Goal: Task Accomplishment & Management: Manage account settings

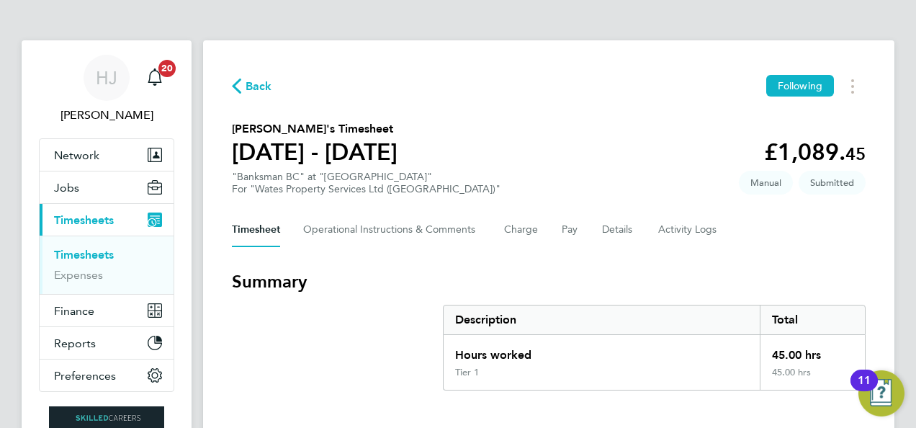
click at [253, 81] on span "Back" at bounding box center [258, 86] width 27 height 17
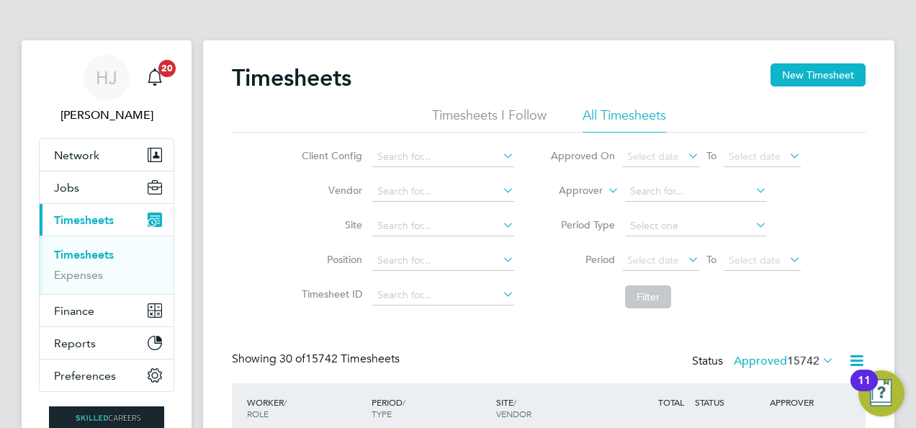
click at [498, 118] on li "Timesheets I Follow" at bounding box center [489, 120] width 114 height 26
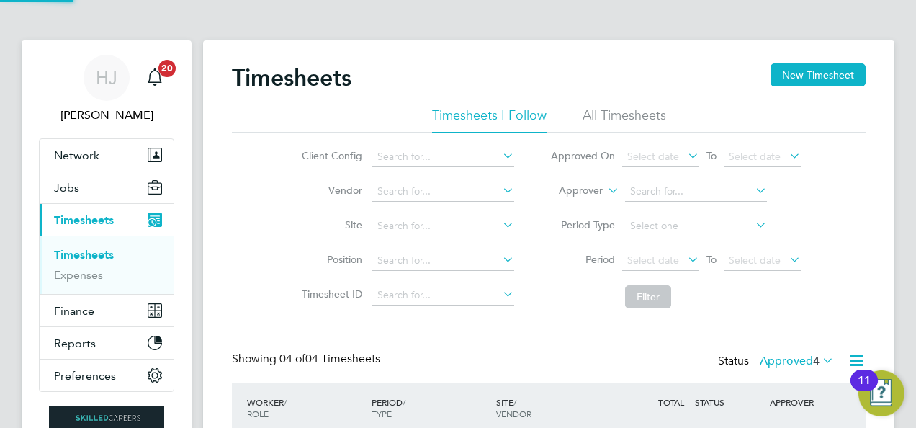
click at [473, 71] on div "Timesheets New Timesheet" at bounding box center [548, 84] width 633 height 43
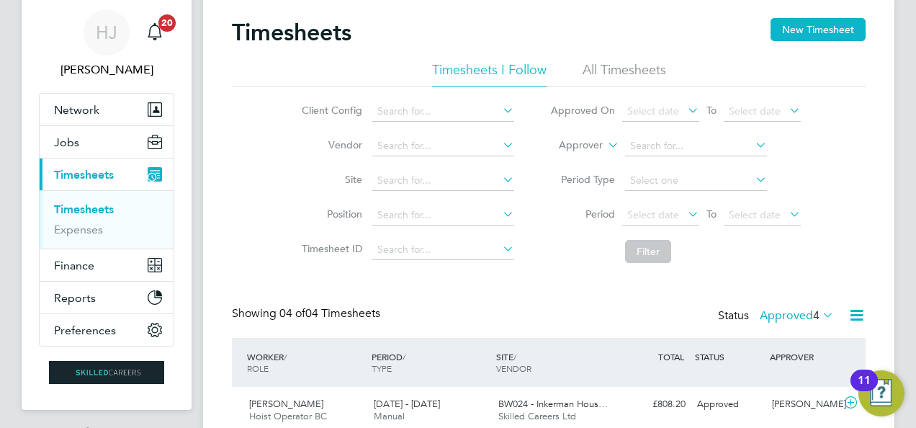
click at [597, 61] on li "All Timesheets" at bounding box center [623, 74] width 83 height 26
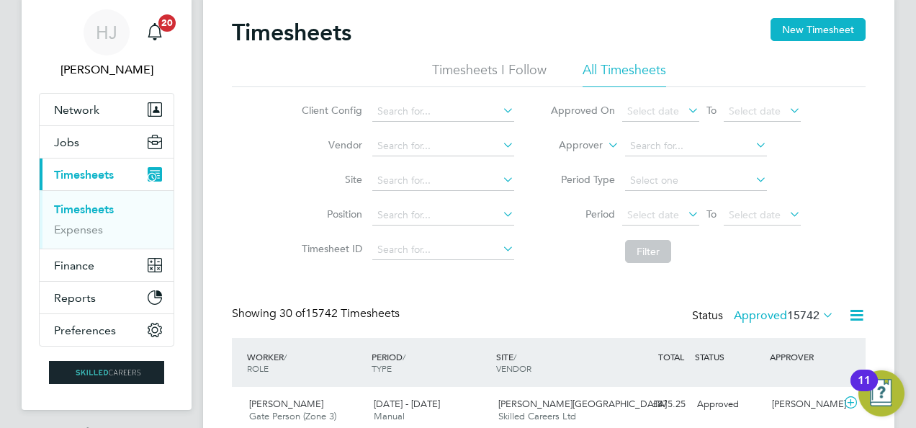
click at [243, 141] on div "Client Config Vendor Site Position Timesheet ID Approved On Select date To Sele…" at bounding box center [548, 178] width 633 height 183
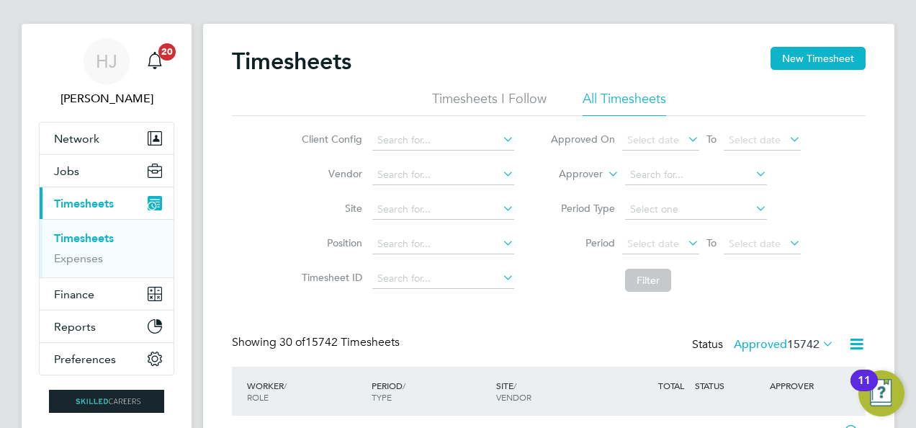
click at [755, 340] on label "Approved 15742" at bounding box center [783, 344] width 100 height 14
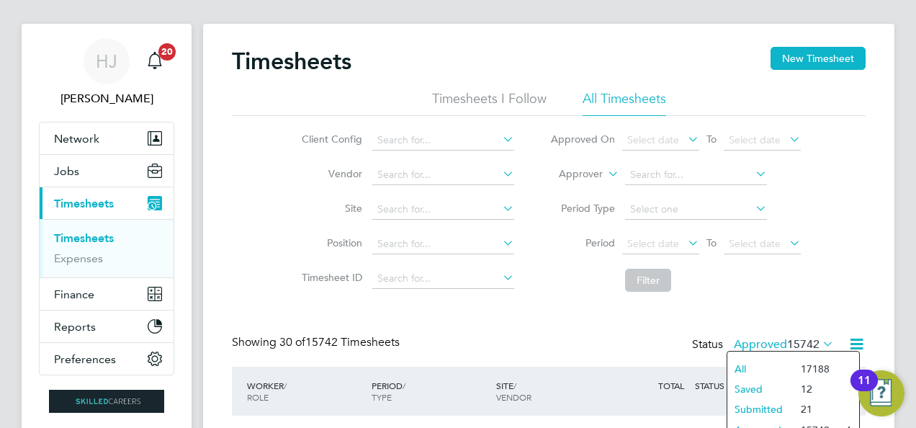
click at [754, 409] on li "Submitted" at bounding box center [760, 409] width 66 height 20
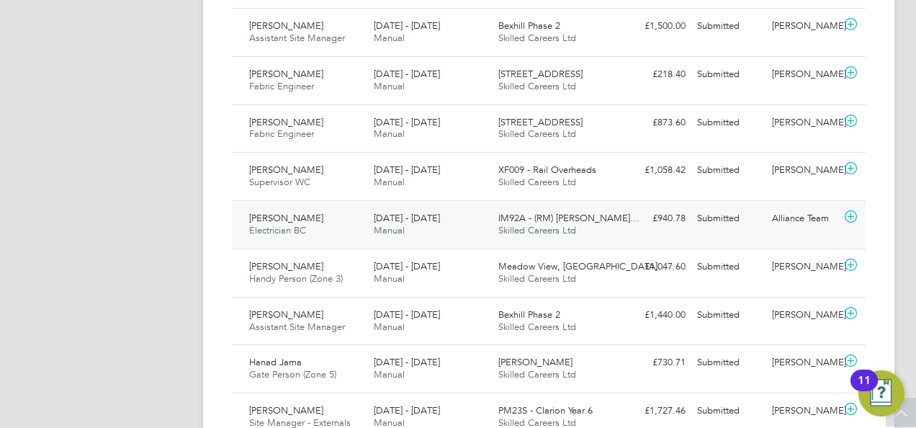
click at [551, 220] on div "IM92A - (RM) Barnsley… Skilled Careers Ltd" at bounding box center [554, 225] width 125 height 36
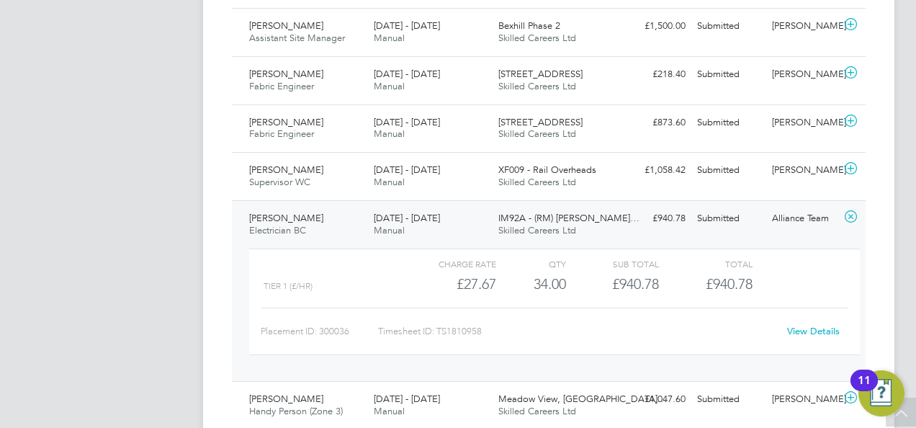
click at [812, 326] on link "View Details" at bounding box center [813, 331] width 53 height 12
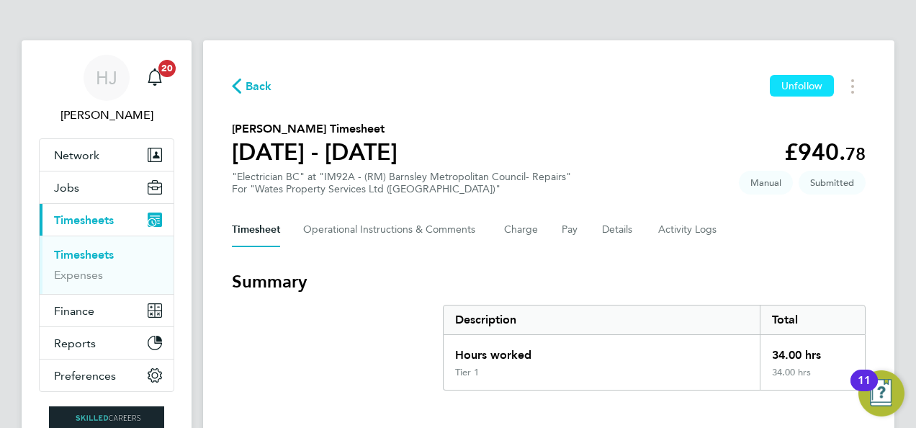
click at [780, 75] on button "Unfollow" at bounding box center [801, 86] width 64 height 22
click at [606, 91] on div "Back Follow" at bounding box center [548, 86] width 633 height 22
click at [243, 81] on span "Back" at bounding box center [252, 85] width 40 height 14
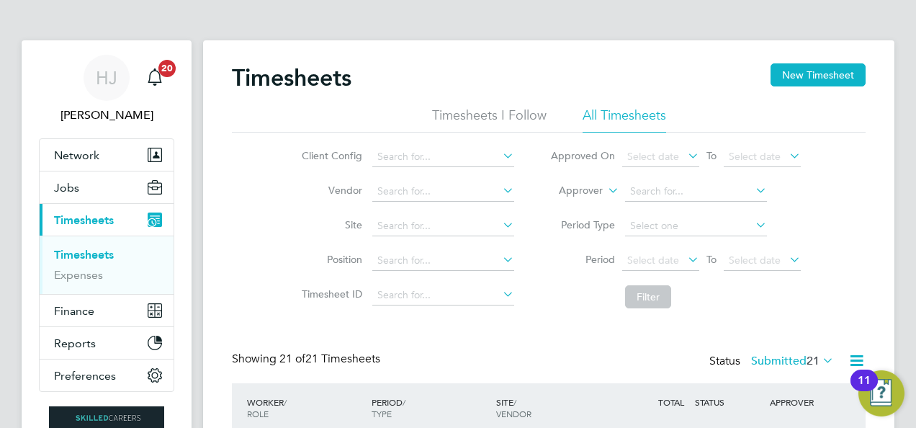
click at [468, 122] on li "Timesheets I Follow" at bounding box center [489, 120] width 114 height 26
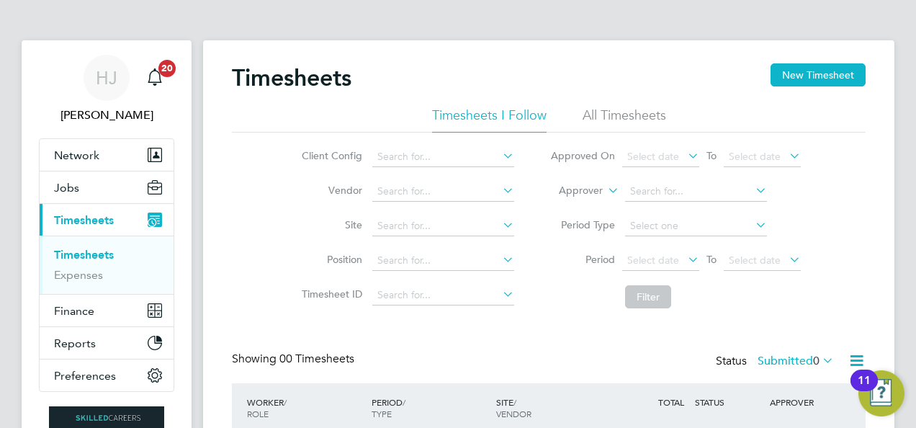
click at [328, 114] on ul "Timesheets I Follow All Timesheets" at bounding box center [548, 120] width 633 height 26
click at [285, 154] on li "Client Config" at bounding box center [405, 157] width 253 height 35
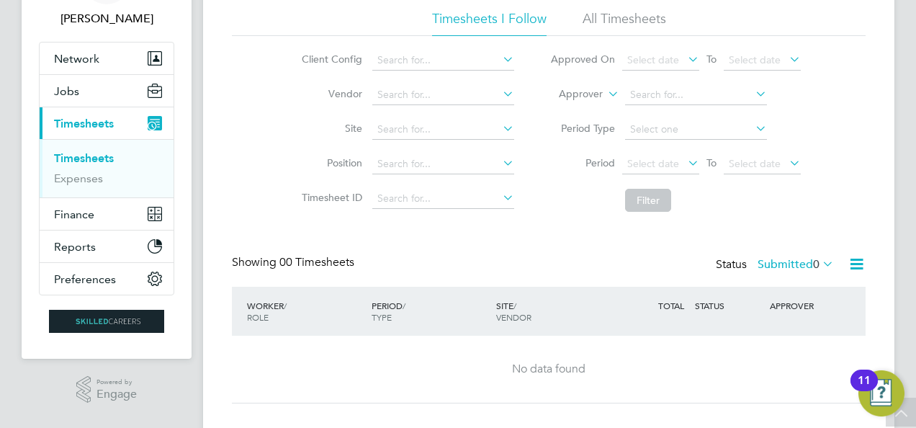
scroll to position [94, 0]
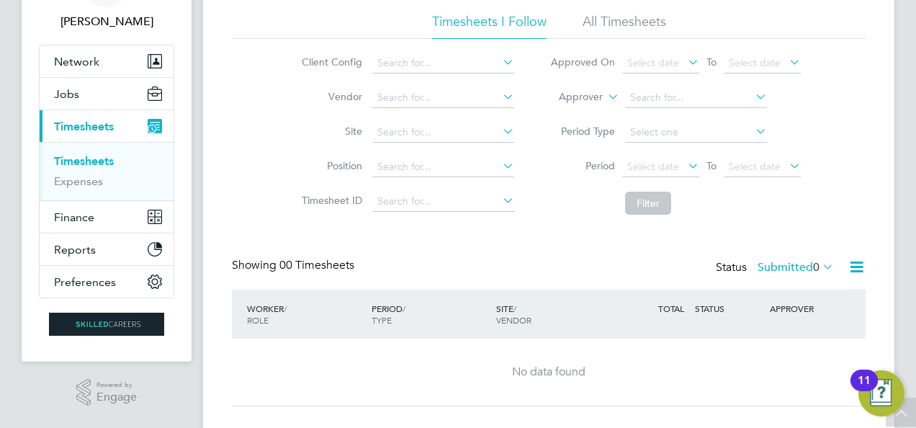
click at [798, 271] on label "Submitted 0" at bounding box center [795, 267] width 76 height 14
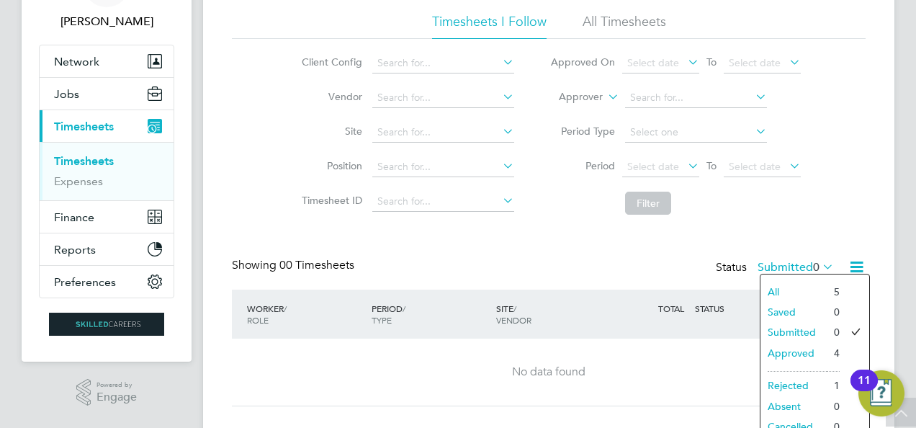
click at [775, 351] on li "Approved" at bounding box center [793, 353] width 66 height 20
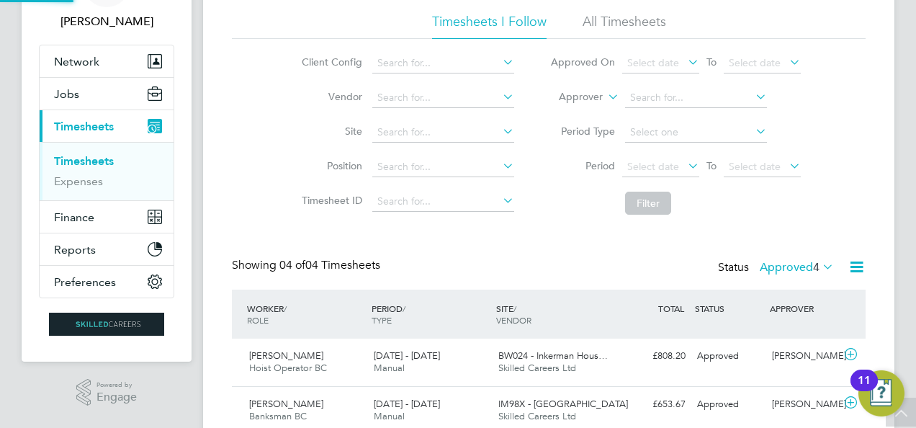
scroll to position [0, 0]
click at [526, 239] on div "Timesheets New Timesheet Timesheets I Follow All Timesheets Client Config Vendo…" at bounding box center [548, 250] width 633 height 561
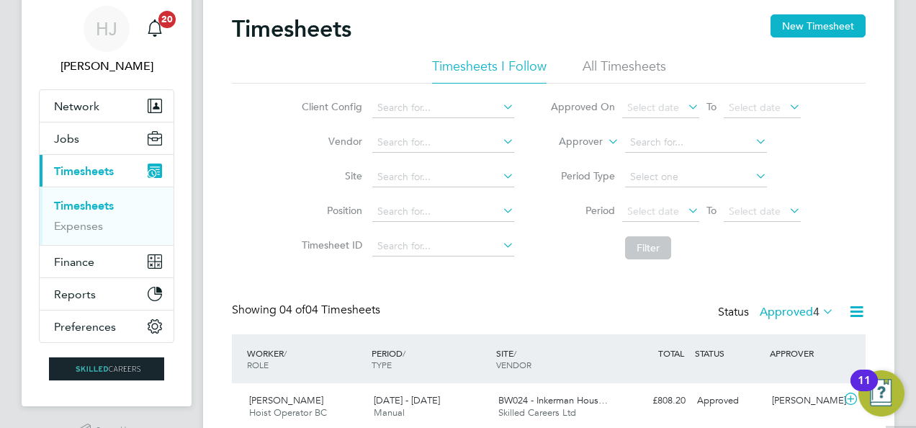
scroll to position [45, 0]
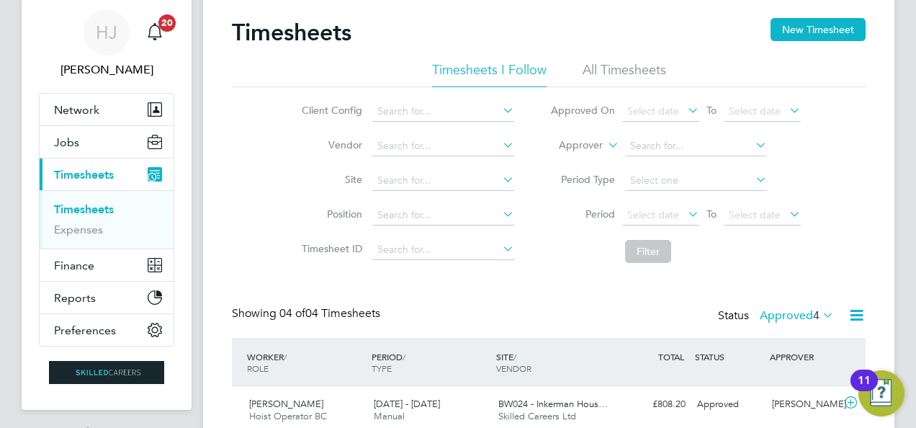
click at [778, 320] on label "Approved 4" at bounding box center [796, 315] width 74 height 14
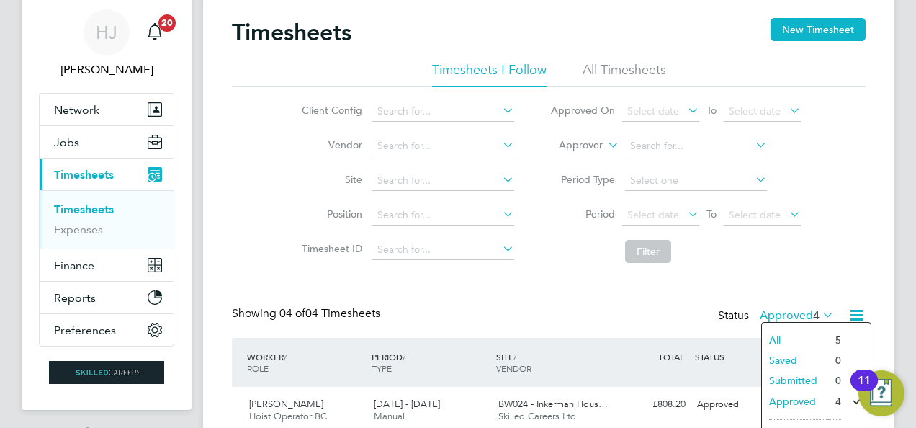
click at [780, 382] on li "Submitted" at bounding box center [794, 380] width 66 height 20
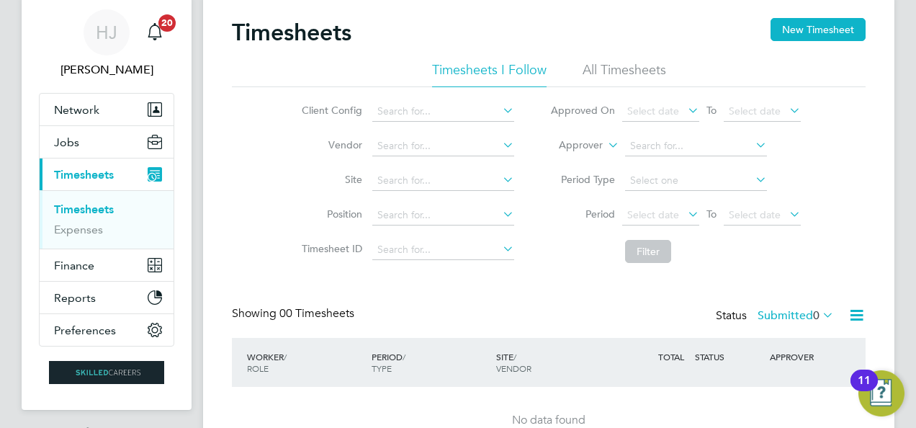
click at [618, 295] on div "Timesheets New Timesheet Timesheets I Follow All Timesheets Client Config Vendo…" at bounding box center [548, 236] width 633 height 436
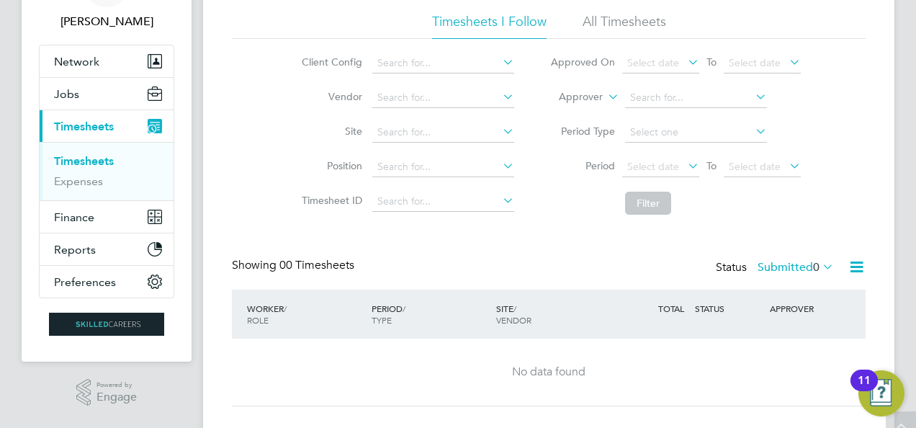
scroll to position [94, 0]
click at [799, 265] on label "Submitted 0" at bounding box center [795, 267] width 76 height 14
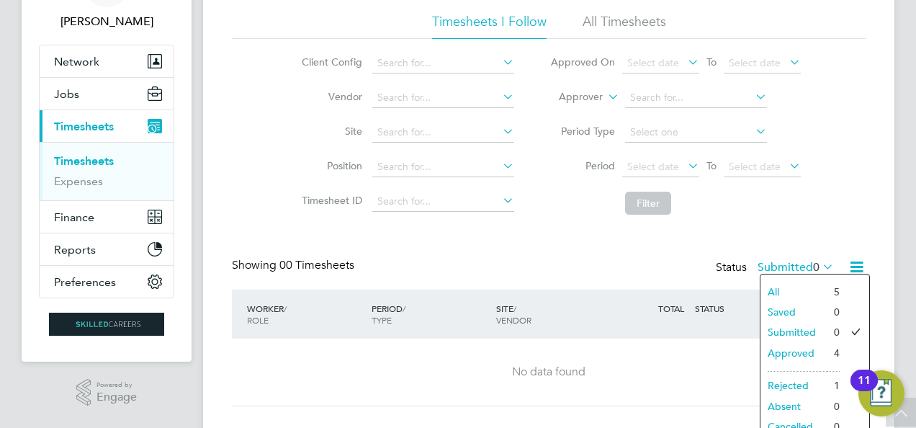
click at [601, 238] on div "Timesheets New Timesheet Timesheets I Follow All Timesheets Client Config Vendo…" at bounding box center [548, 188] width 633 height 436
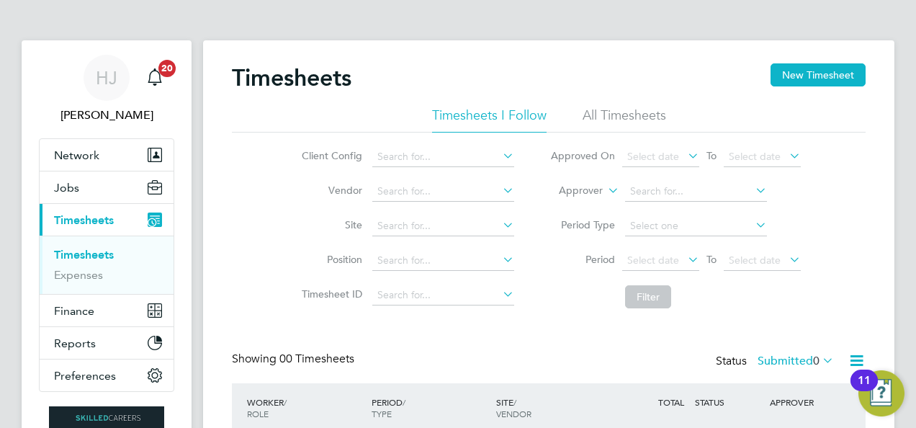
click at [193, 176] on div "HJ [PERSON_NAME] Notifications 20 Applications: Network Team Members Businesses…" at bounding box center [458, 275] width 916 height 551
click at [631, 108] on li "All Timesheets" at bounding box center [623, 120] width 83 height 26
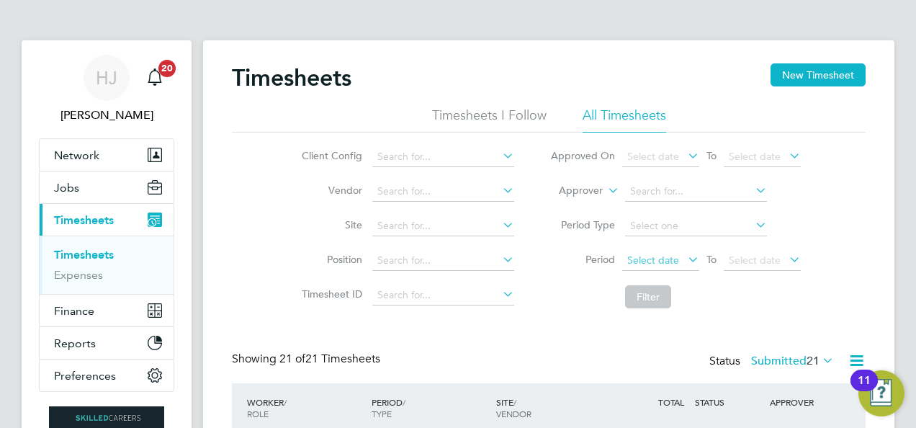
click at [672, 258] on span "Select date" at bounding box center [653, 259] width 52 height 13
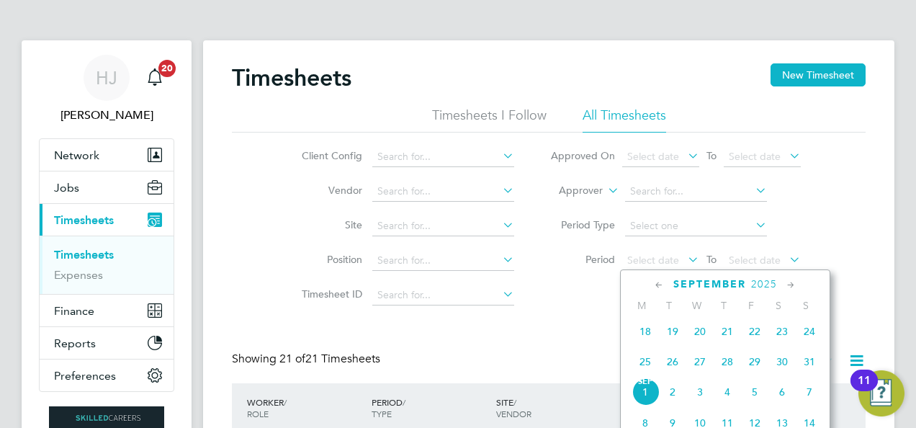
click at [643, 361] on span "25" at bounding box center [644, 361] width 27 height 27
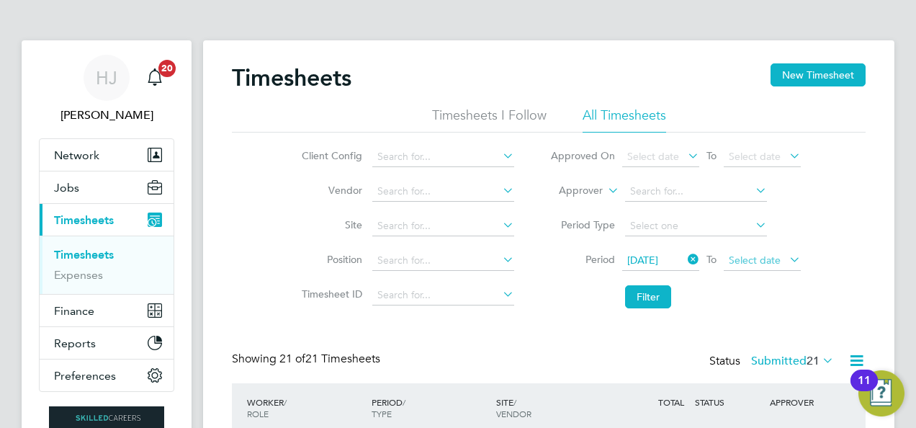
click at [782, 263] on span "Select date" at bounding box center [761, 260] width 77 height 19
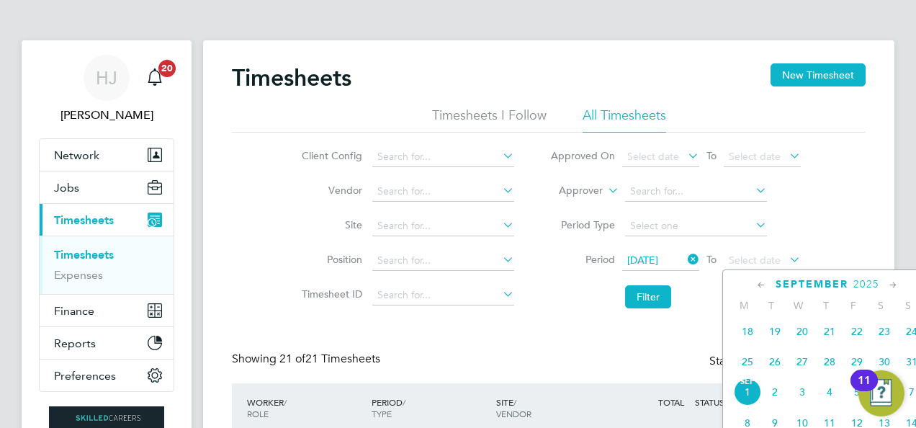
click at [908, 363] on span "31" at bounding box center [911, 361] width 27 height 27
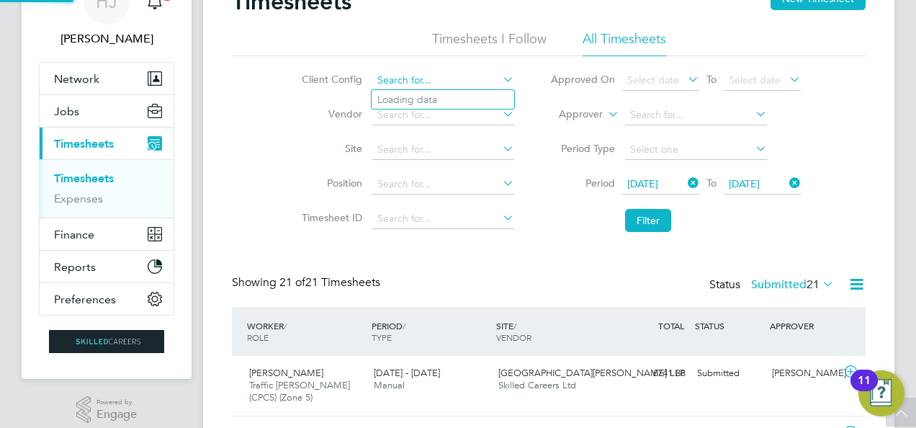
click at [398, 80] on input at bounding box center [443, 81] width 142 height 20
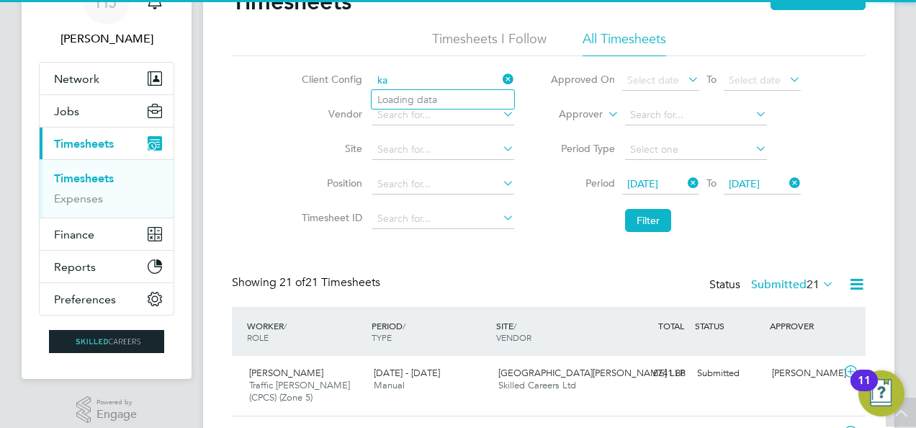
type input "k"
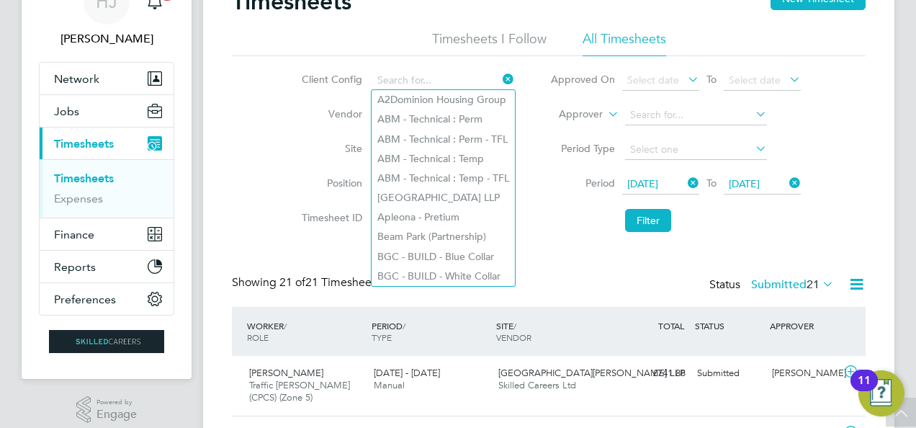
drag, startPoint x: 398, startPoint y: 80, endPoint x: 246, endPoint y: 145, distance: 165.4
click at [246, 145] on div "Client Config Vendor Site Position Timesheet ID Approved On Select date To Sele…" at bounding box center [548, 147] width 633 height 183
click at [268, 147] on div "Client Config Vendor Site Position Timesheet ID Approved On Select date To Sele…" at bounding box center [548, 147] width 633 height 183
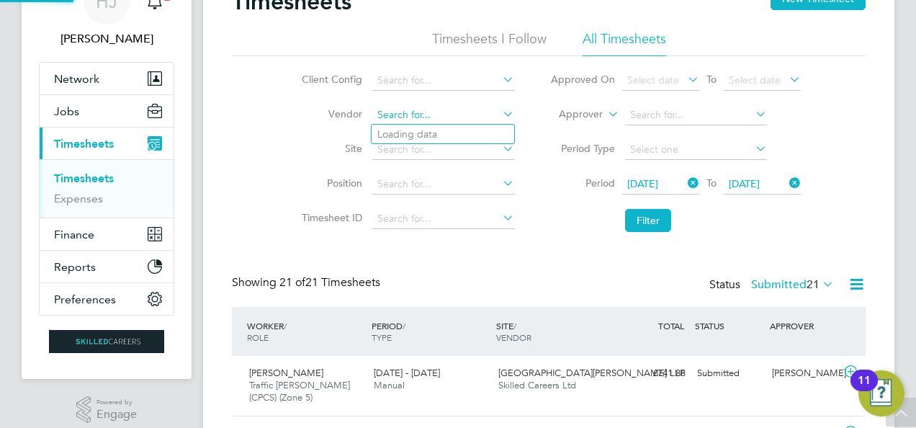
click at [410, 112] on input at bounding box center [443, 115] width 142 height 20
type input "w"
click at [410, 76] on input at bounding box center [443, 81] width 142 height 20
click at [629, 162] on li "Wates Property Services Ltd (Central & North)" at bounding box center [516, 158] width 291 height 19
type input "Wates Property Services Ltd (Central & North)"
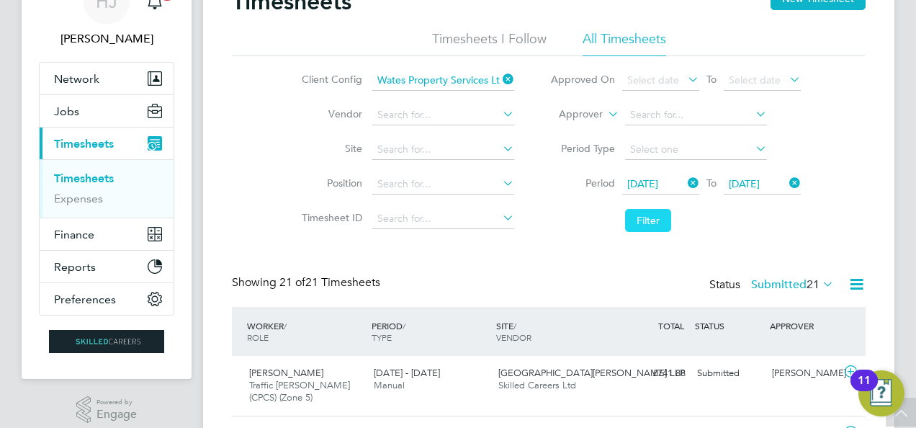
click at [643, 225] on button "Filter" at bounding box center [648, 220] width 46 height 23
click at [589, 264] on div "Timesheets New Timesheet Timesheets I Follow All Timesheets Client Config Wates…" at bounding box center [548, 195] width 633 height 417
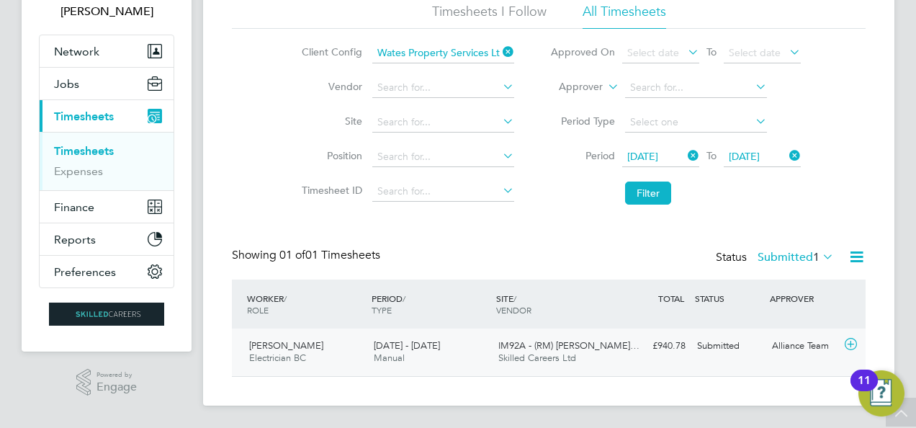
click at [583, 336] on div "IM92A - (RM) Barnsley… Skilled Careers Ltd" at bounding box center [554, 352] width 125 height 36
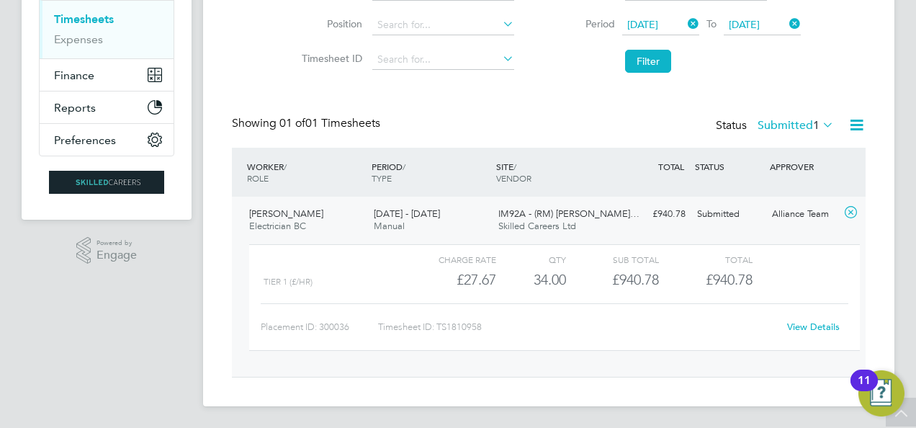
click at [822, 324] on link "View Details" at bounding box center [813, 326] width 53 height 12
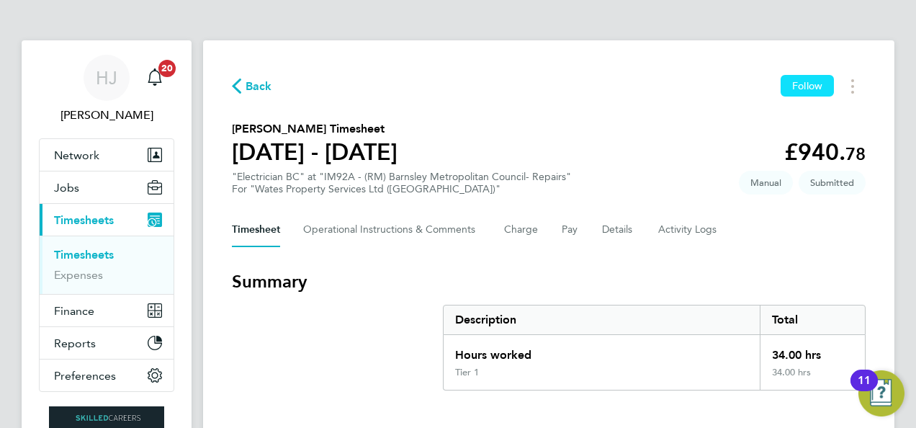
click at [817, 89] on span "Follow" at bounding box center [807, 85] width 30 height 13
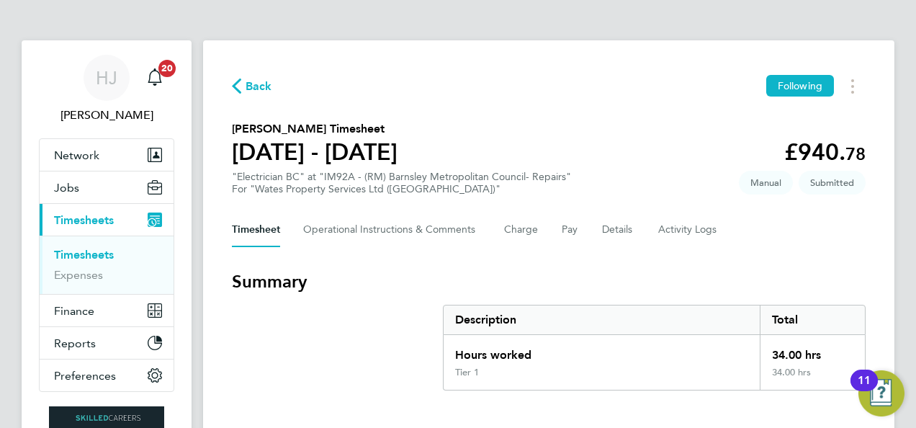
click at [237, 81] on icon "button" at bounding box center [236, 85] width 9 height 15
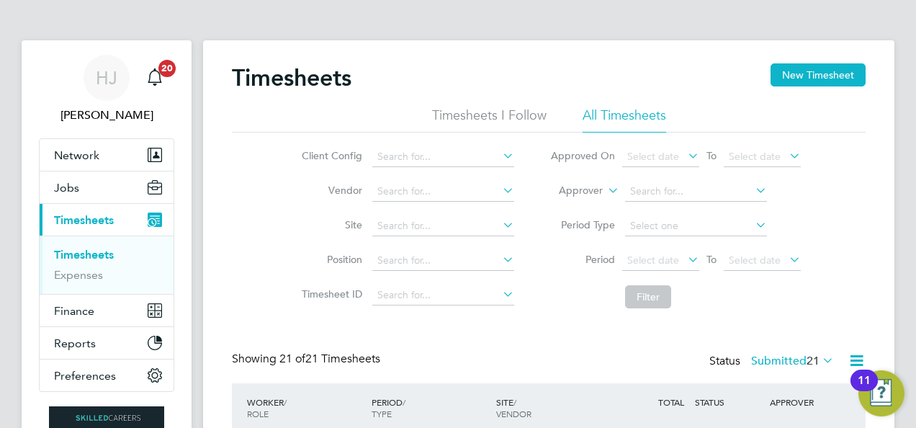
click at [471, 106] on div "Timesheets New Timesheet" at bounding box center [548, 84] width 633 height 43
click at [455, 110] on li "Timesheets I Follow" at bounding box center [489, 120] width 114 height 26
click at [429, 65] on div "Timesheets New Timesheet" at bounding box center [548, 84] width 633 height 43
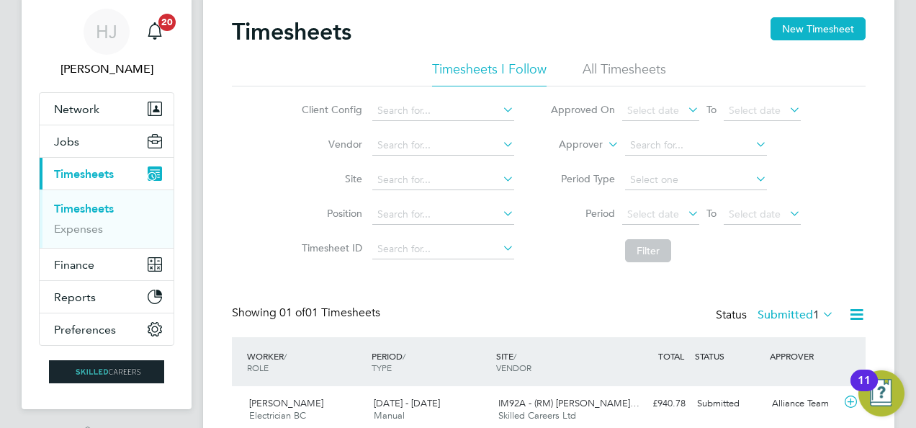
click at [772, 308] on label "Submitted 1" at bounding box center [795, 314] width 76 height 14
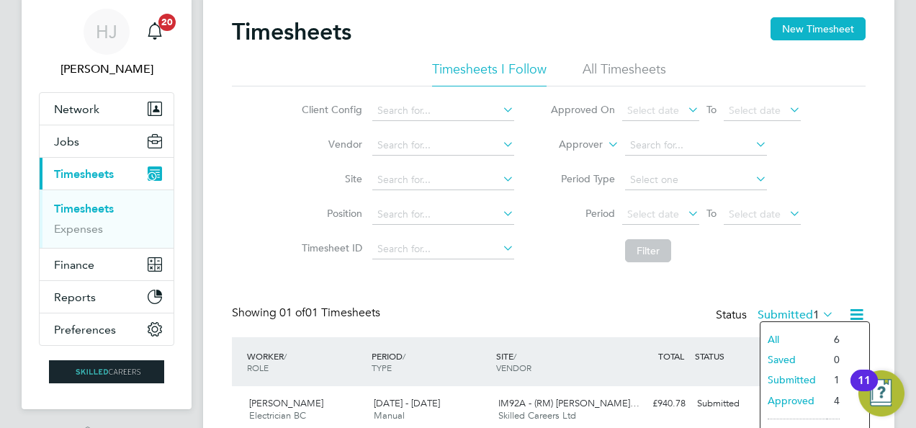
click at [778, 330] on li "All" at bounding box center [793, 339] width 66 height 20
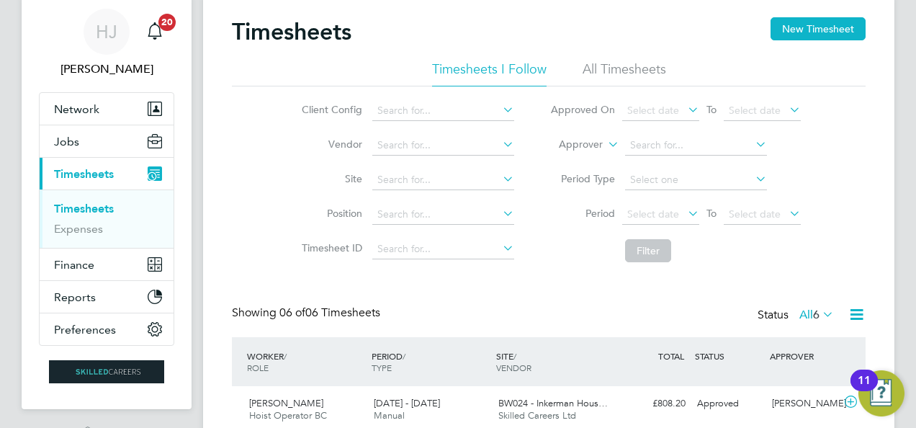
click at [729, 276] on div "Timesheets New Timesheet Timesheets I Follow All Timesheets Client Config Vendo…" at bounding box center [548, 345] width 633 height 657
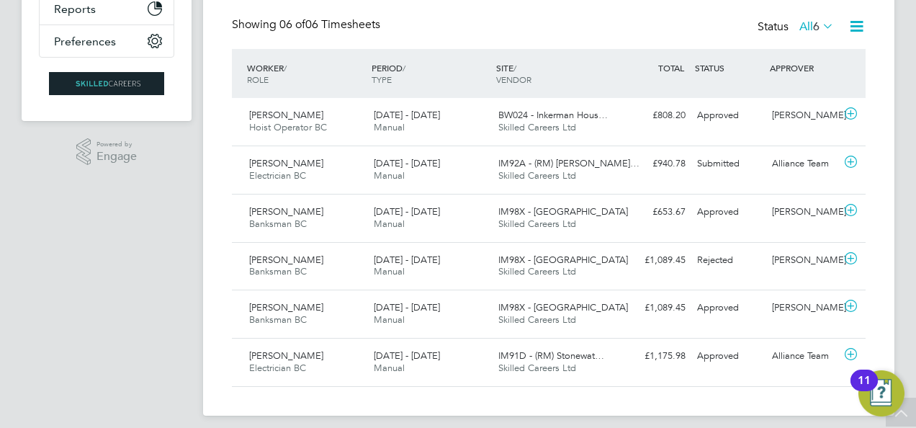
scroll to position [5, 0]
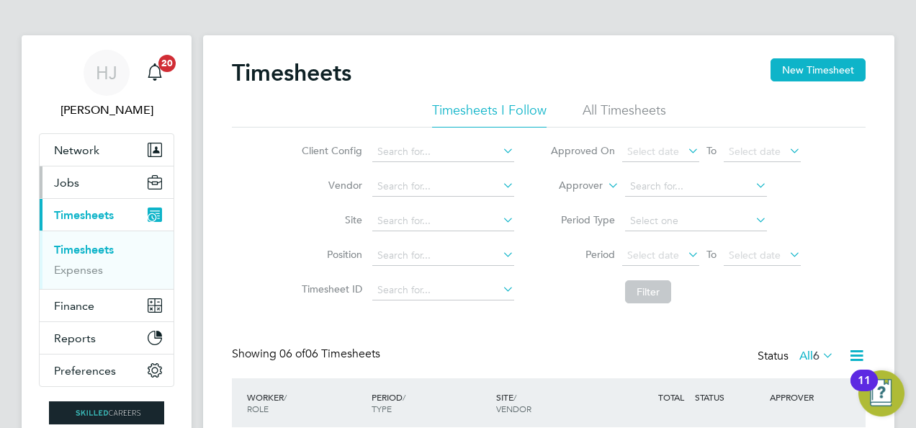
click at [76, 176] on span "Jobs" at bounding box center [66, 183] width 25 height 14
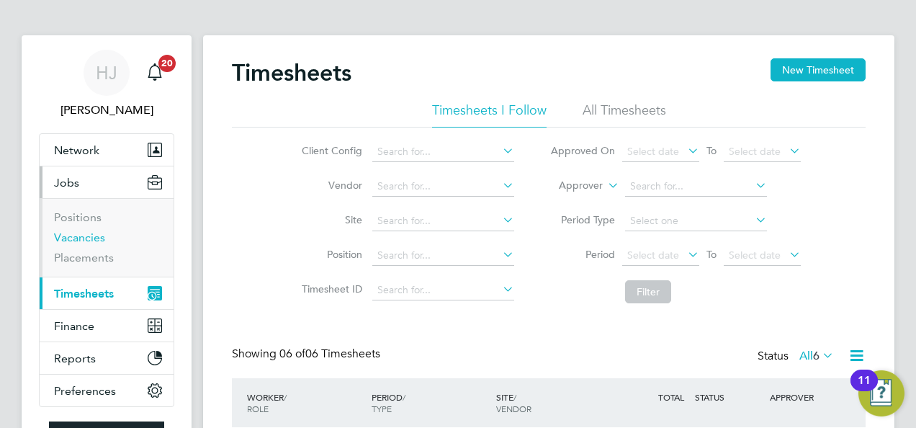
click at [84, 232] on link "Vacancies" at bounding box center [79, 237] width 51 height 14
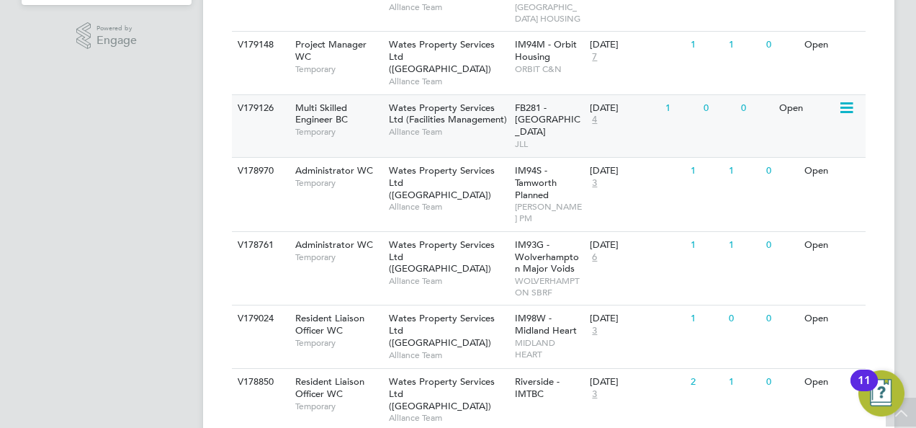
scroll to position [456, 0]
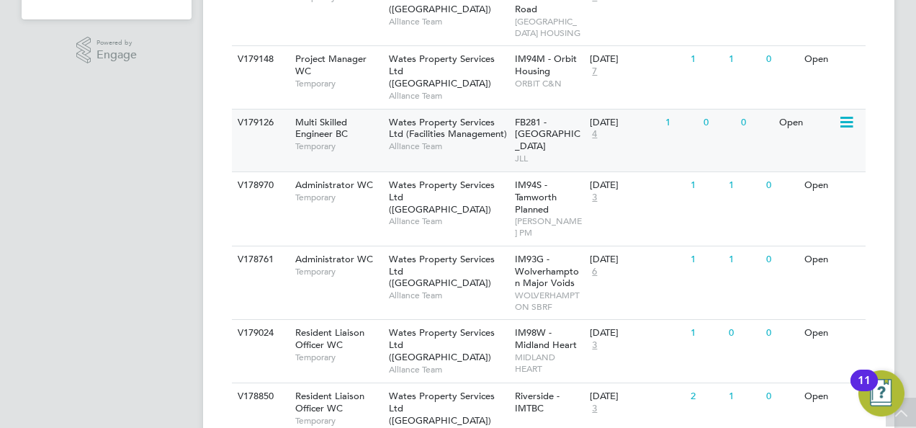
click at [379, 123] on div "Multi Skilled Engineer BC Temporary" at bounding box center [334, 134] width 101 height 50
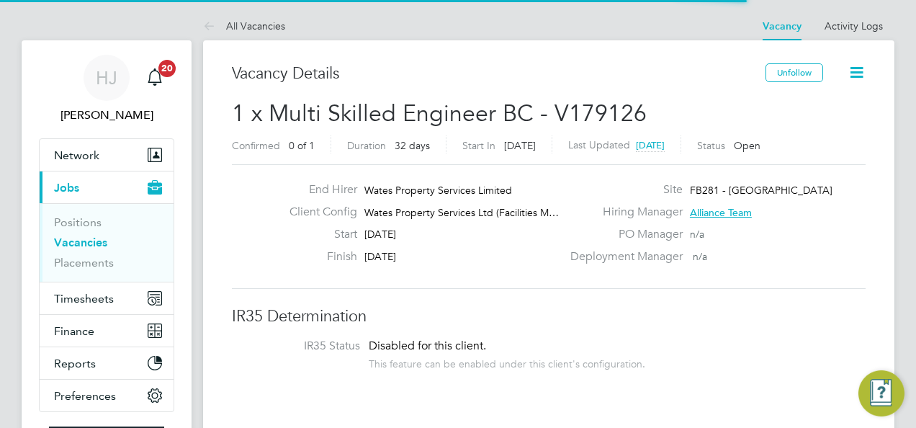
scroll to position [42, 101]
